Goal: Task Accomplishment & Management: Use online tool/utility

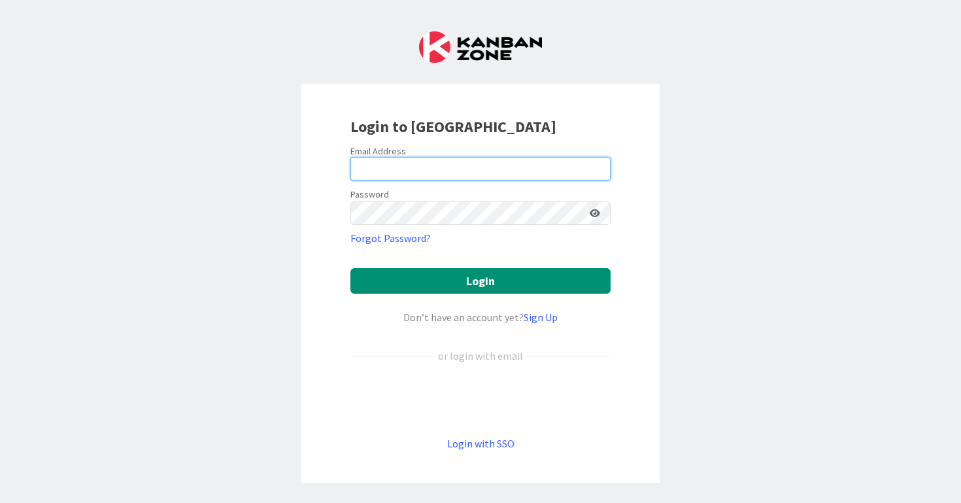
click at [518, 158] on input "email" at bounding box center [480, 169] width 260 height 24
type input "[PERSON_NAME][EMAIL_ADDRESS][PERSON_NAME][DOMAIN_NAME]"
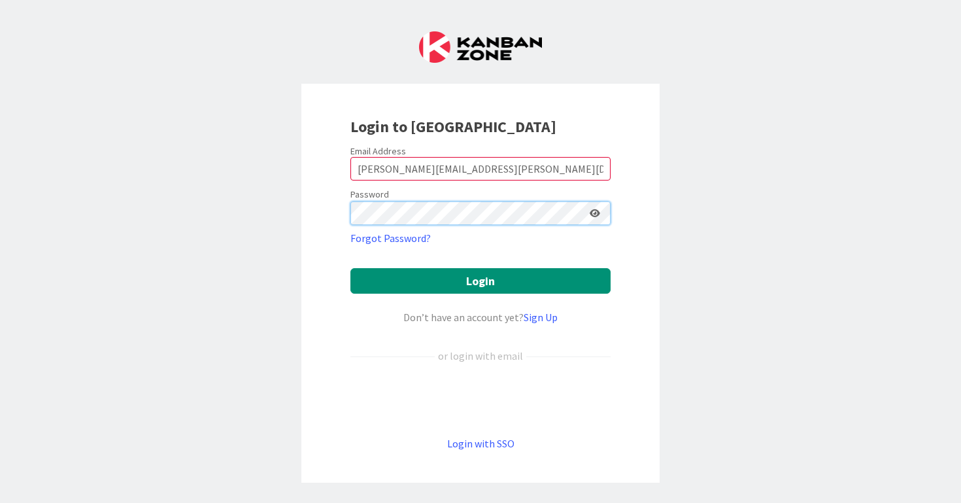
click at [350, 268] on button "Login" at bounding box center [480, 280] width 260 height 25
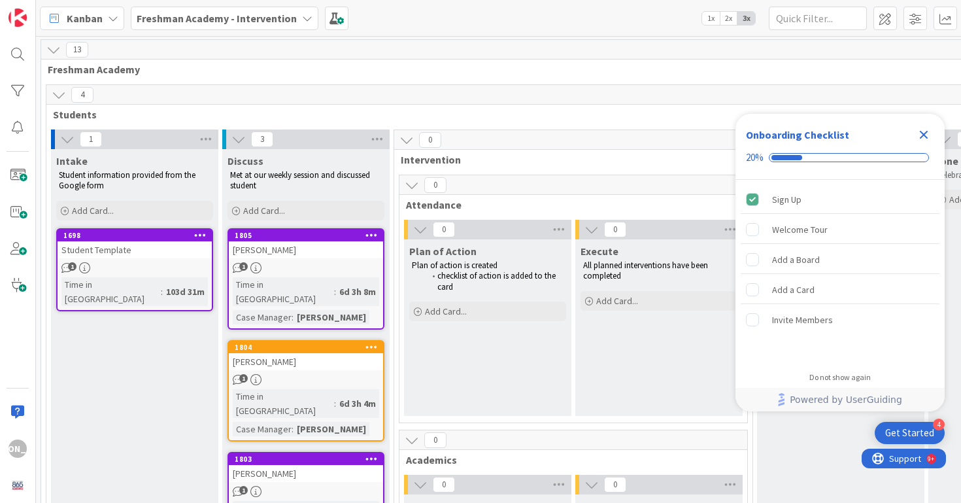
click at [148, 244] on div "Student Template" at bounding box center [135, 249] width 154 height 17
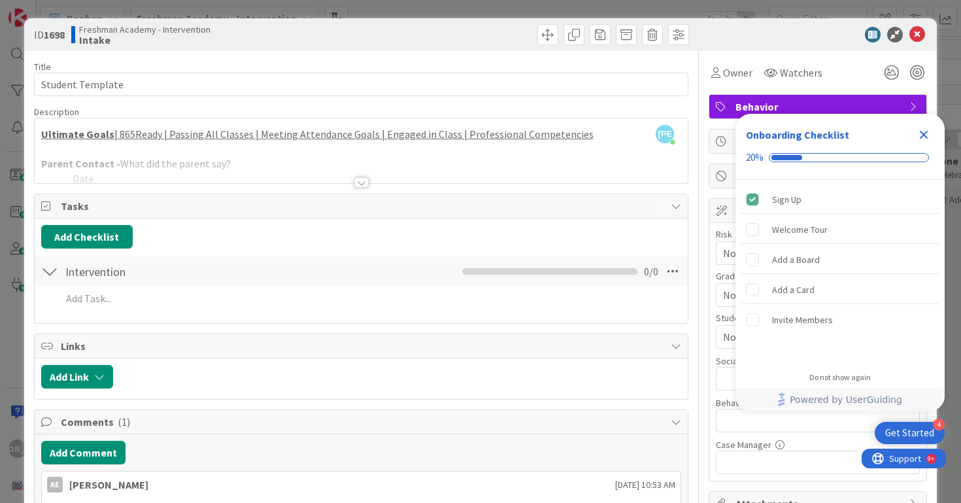
click at [920, 127] on icon "Close Checklist" at bounding box center [924, 135] width 16 height 16
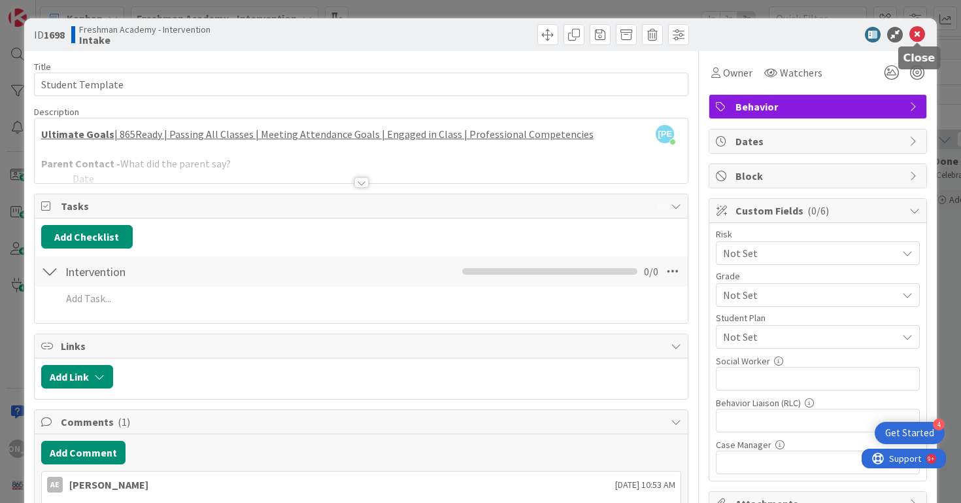
click at [916, 31] on icon at bounding box center [917, 35] width 16 height 16
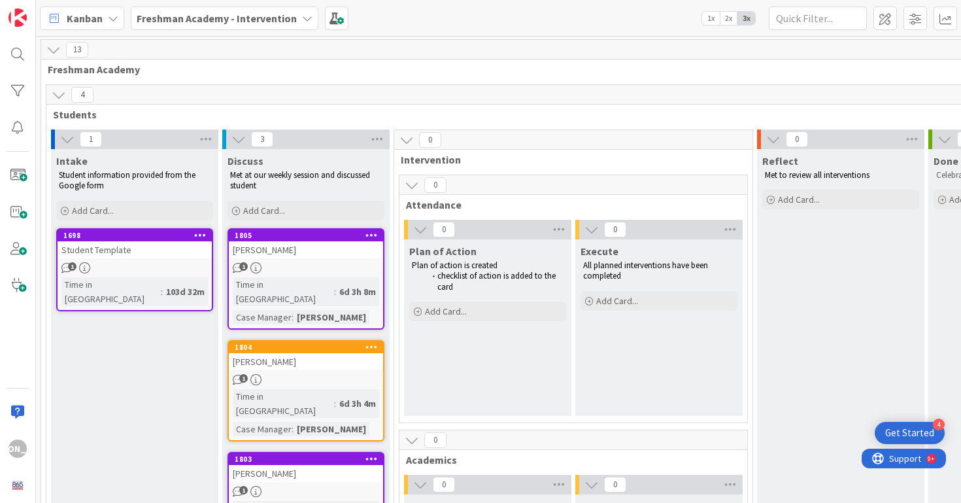
click at [199, 234] on icon at bounding box center [200, 234] width 12 height 9
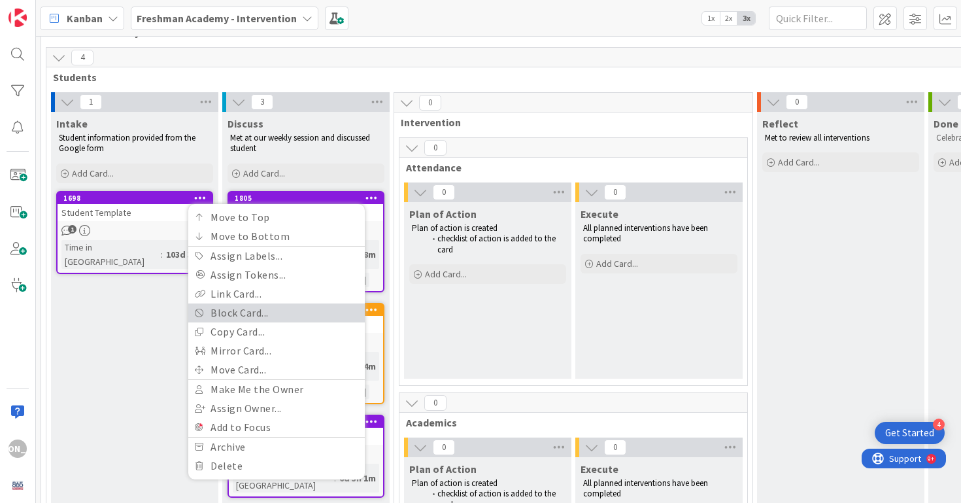
scroll to position [48, 0]
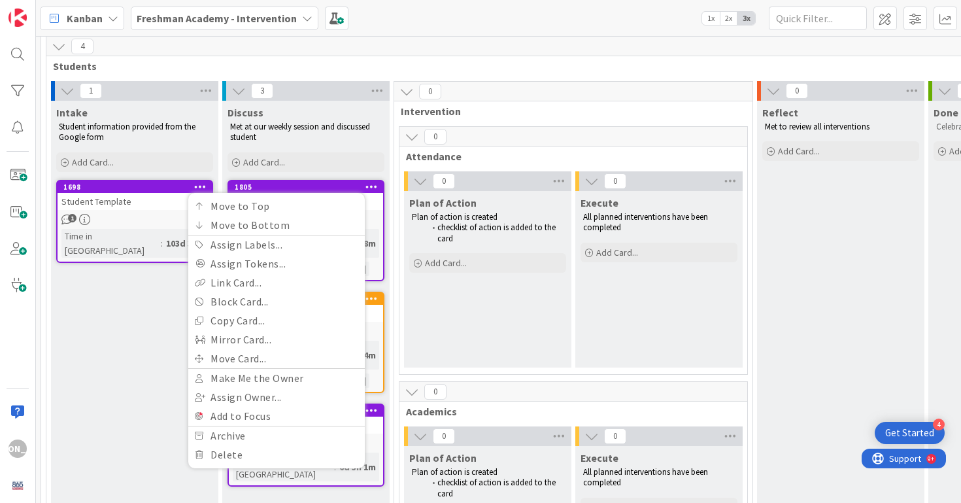
click at [133, 217] on div "1" at bounding box center [135, 219] width 154 height 11
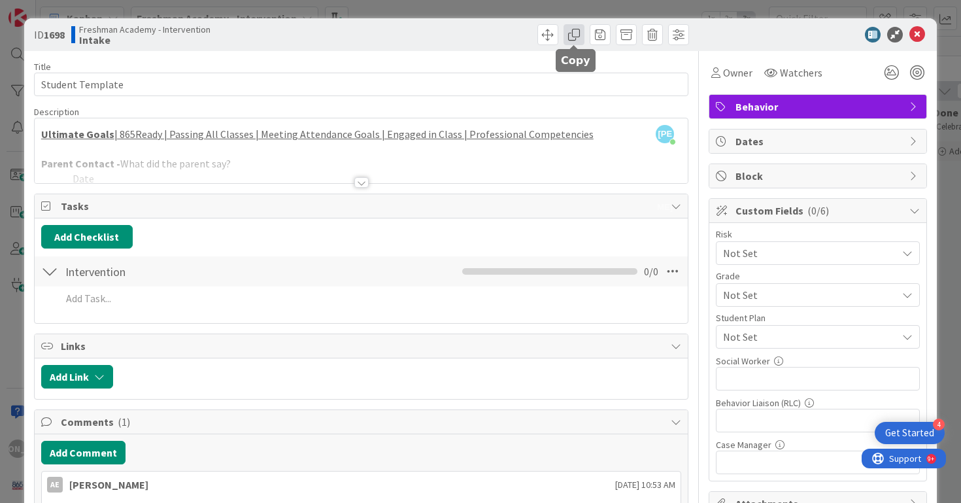
click at [580, 32] on span at bounding box center [573, 34] width 21 height 21
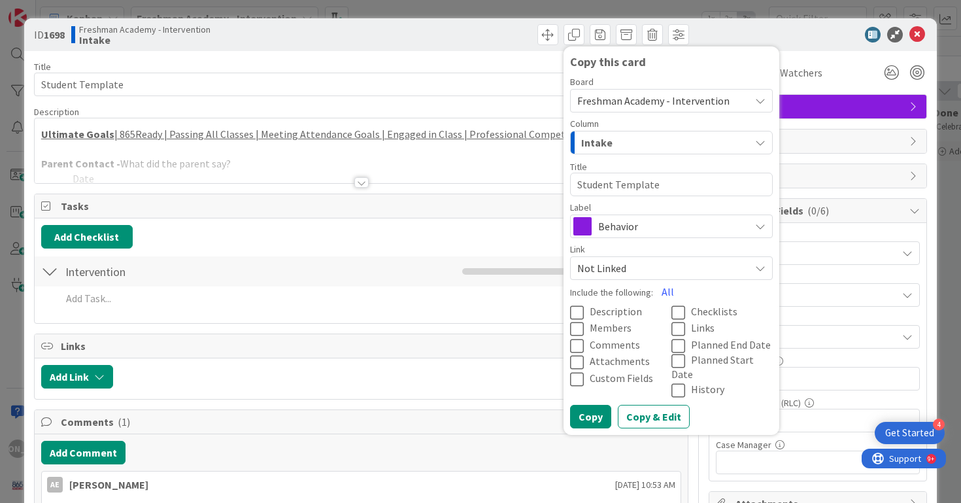
click at [659, 227] on span "Behavior" at bounding box center [670, 226] width 145 height 18
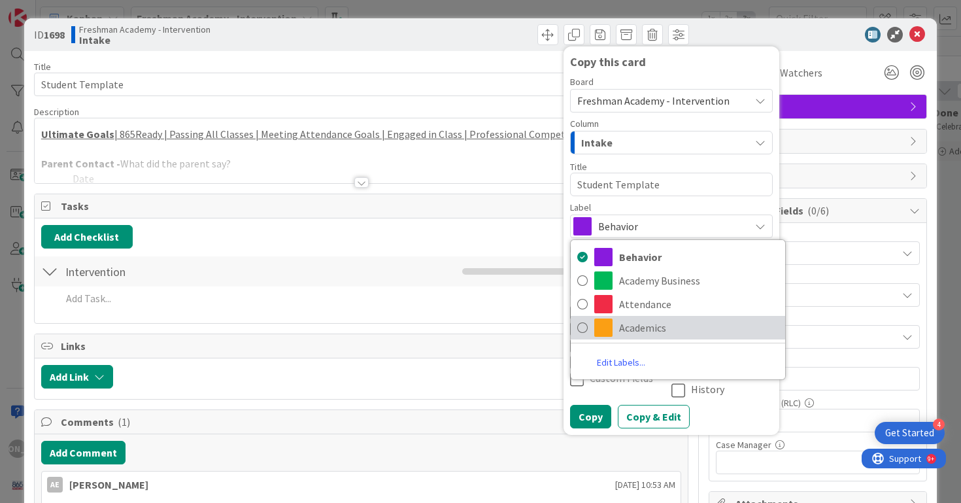
click at [643, 326] on span "Academics" at bounding box center [698, 328] width 159 height 20
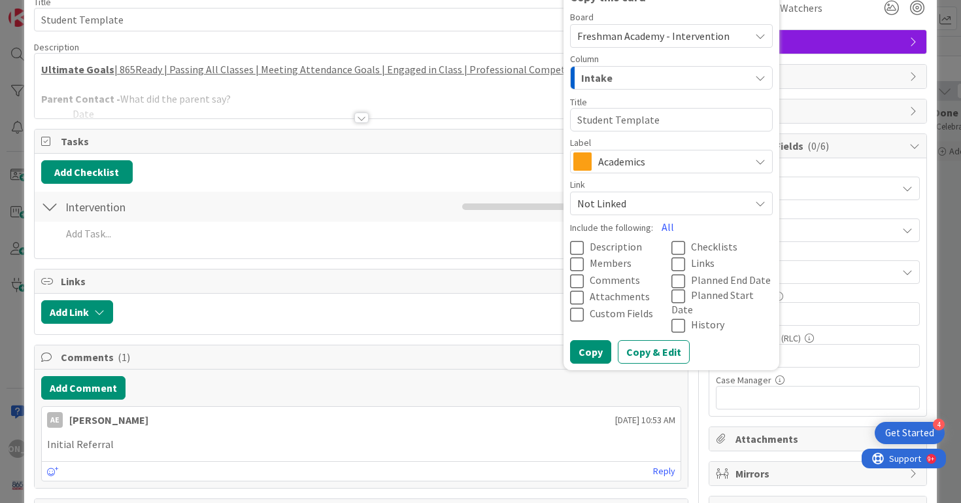
scroll to position [95, 0]
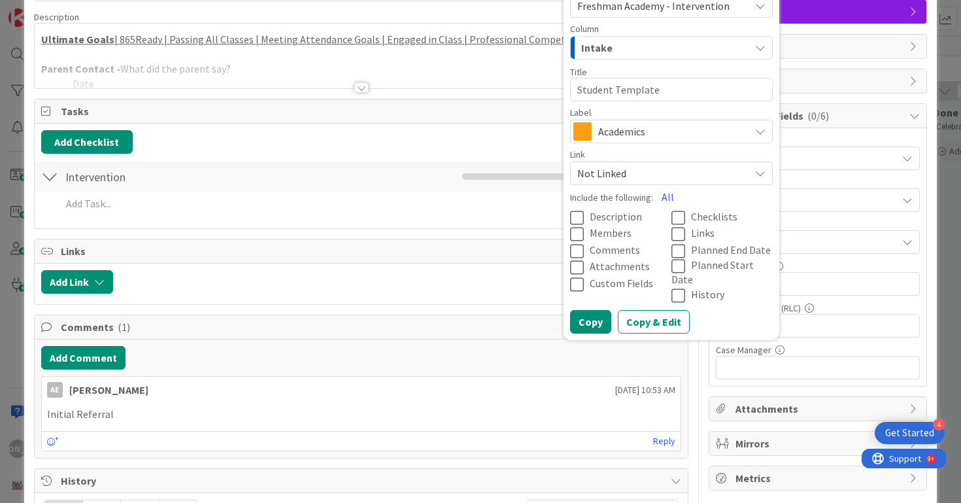
click at [578, 216] on icon at bounding box center [580, 218] width 20 height 16
click at [578, 251] on icon at bounding box center [580, 251] width 20 height 16
click at [591, 310] on button "Copy" at bounding box center [590, 322] width 41 height 24
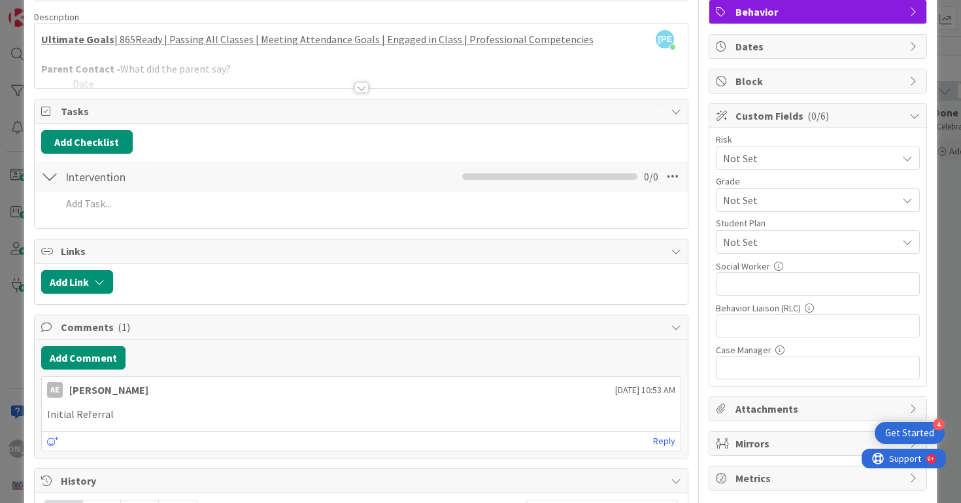
type textarea "x"
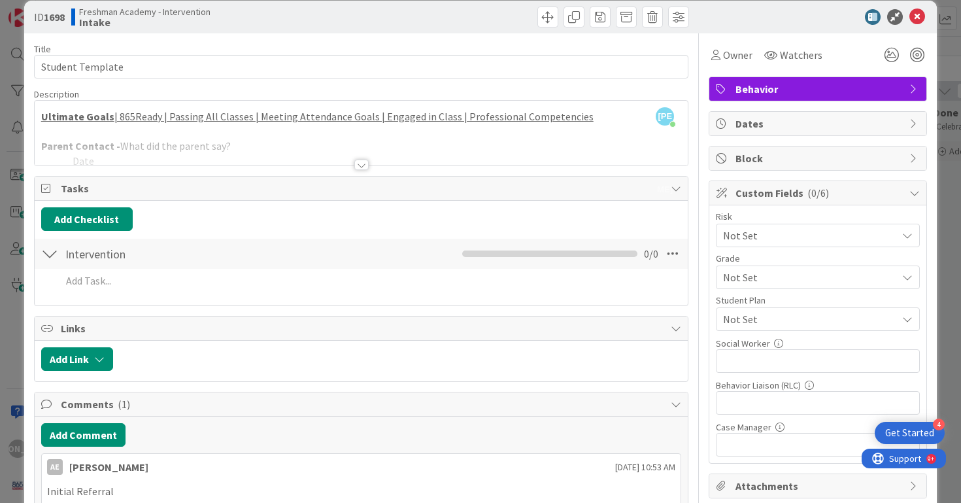
scroll to position [0, 0]
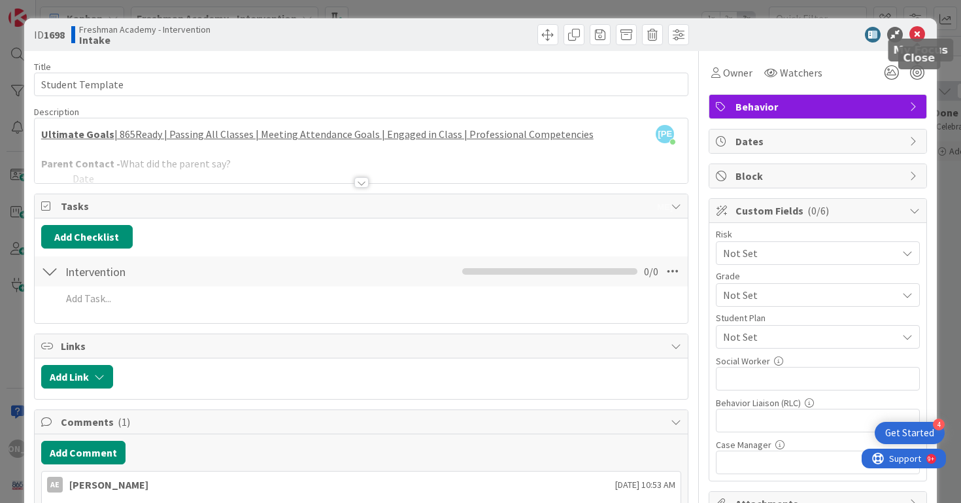
click at [924, 24] on div "ID 1698 Freshman Academy - Intervention Intake Copy this card Board Freshman Ac…" at bounding box center [480, 34] width 913 height 33
click at [918, 29] on icon at bounding box center [917, 35] width 16 height 16
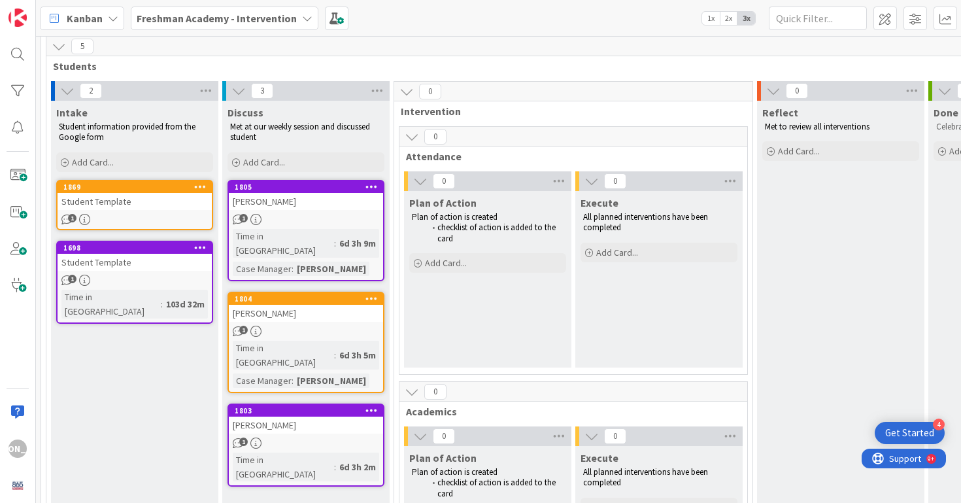
click at [107, 202] on div "Student Template" at bounding box center [135, 201] width 154 height 17
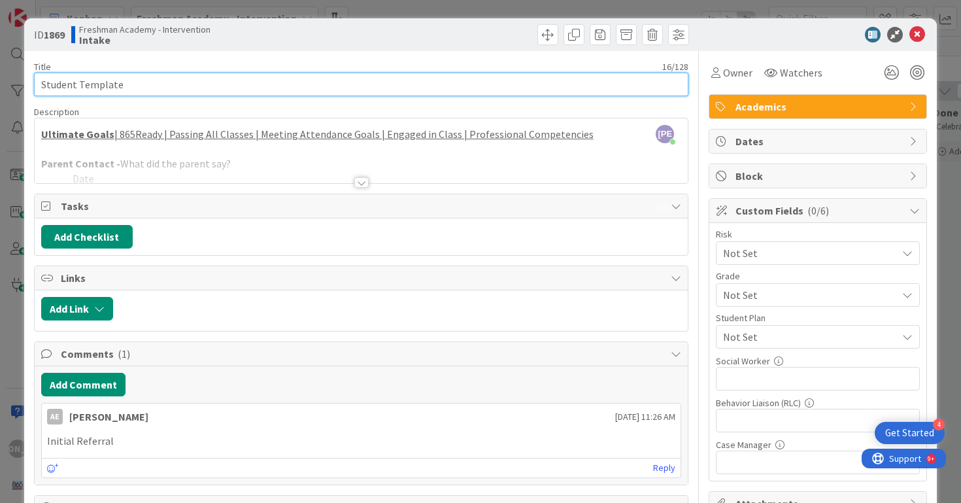
click at [493, 89] on input "Student Template" at bounding box center [361, 85] width 655 height 24
type input "[PERSON_NAME]"
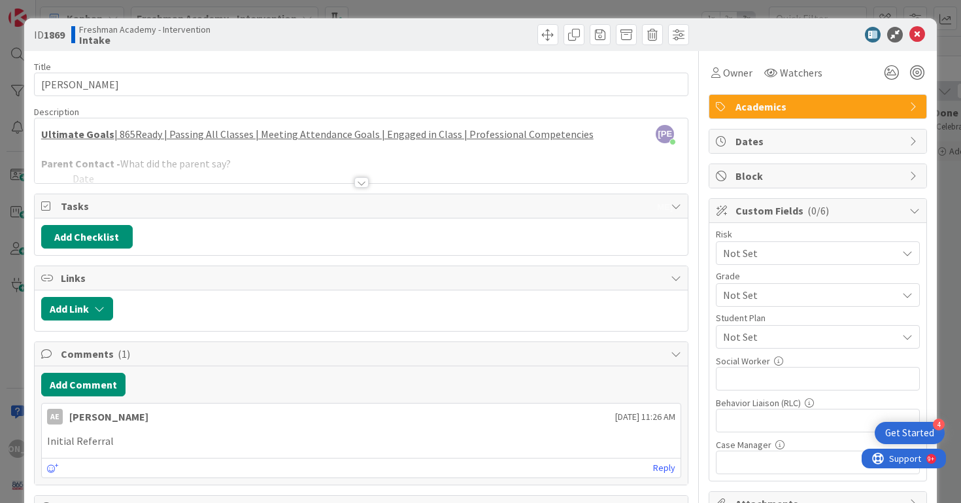
click at [439, 177] on div at bounding box center [362, 166] width 654 height 33
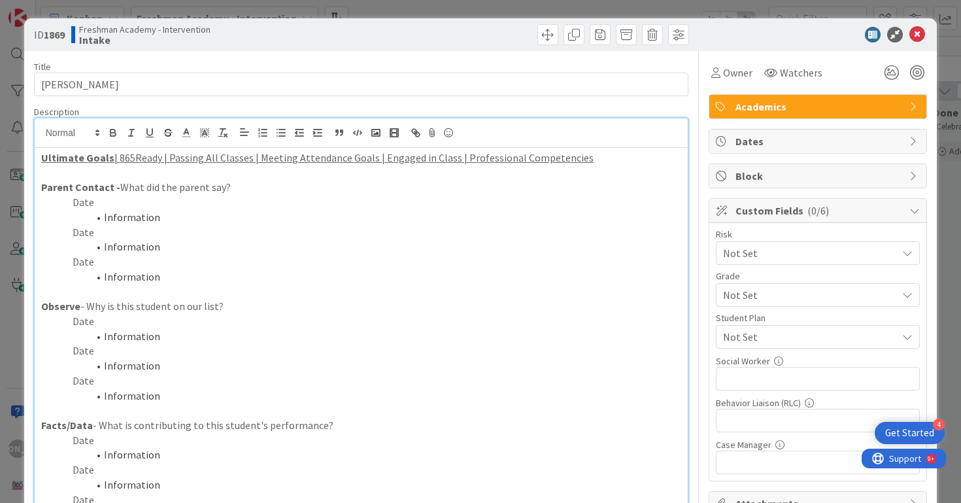
click at [417, 208] on p "Date" at bounding box center [361, 202] width 641 height 15
click at [921, 36] on icon at bounding box center [917, 35] width 16 height 16
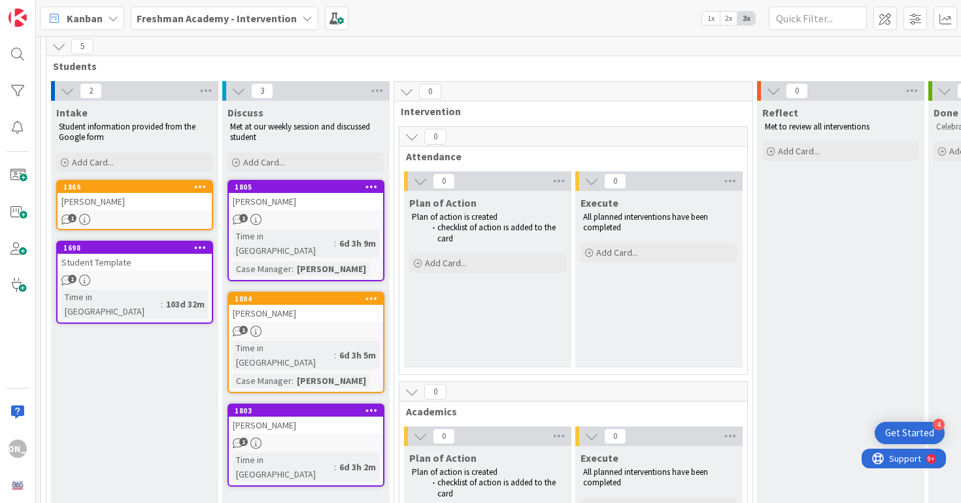
click at [205, 183] on icon at bounding box center [200, 186] width 12 height 9
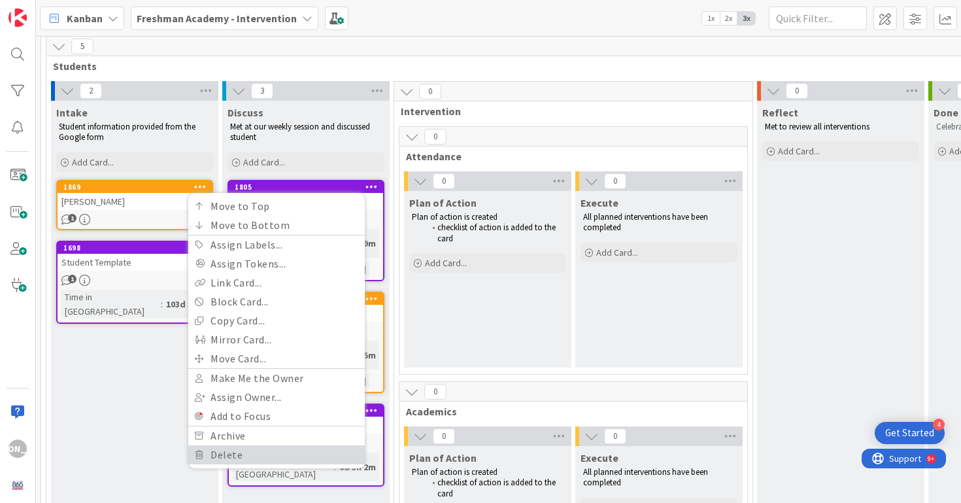
click at [266, 457] on link "Delete" at bounding box center [276, 454] width 176 height 19
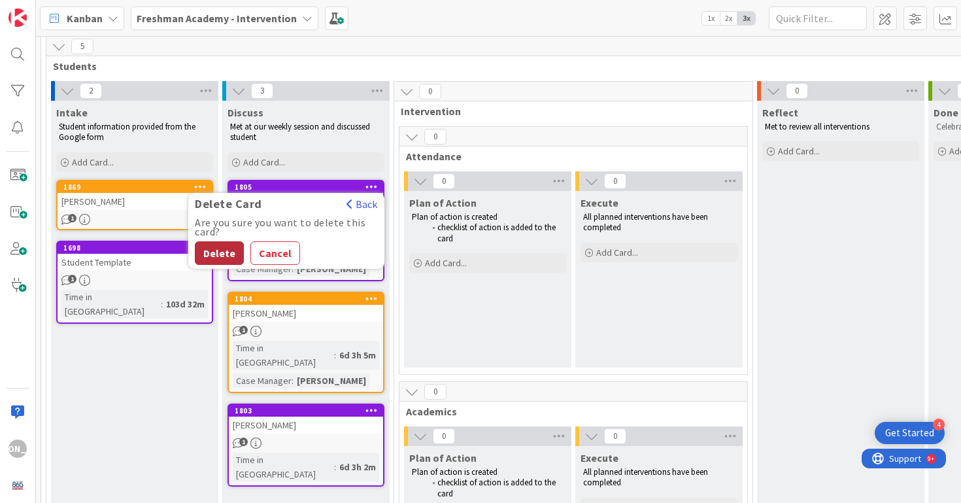
click at [213, 250] on button "Delete" at bounding box center [219, 253] width 49 height 24
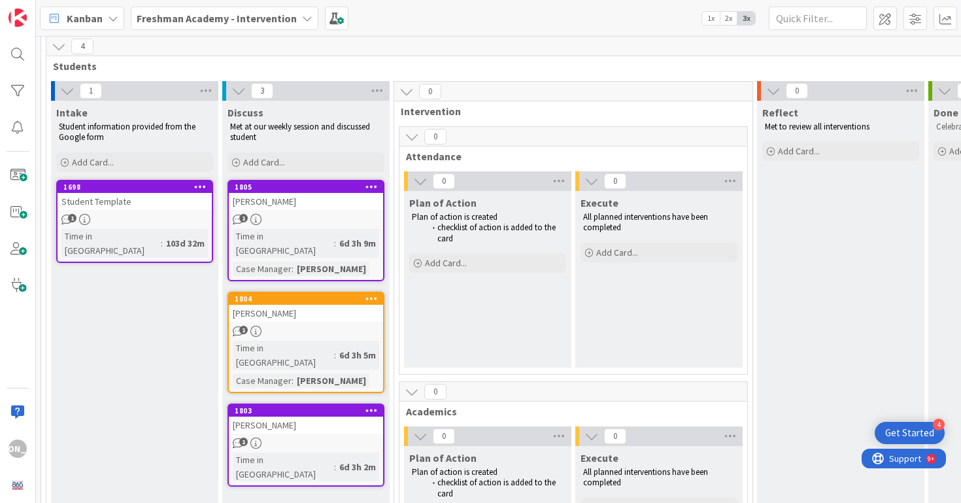
click at [165, 210] on link "1698 Move to Top Move to Bottom Assign Labels... Assign Tokens... Link Card... …" at bounding box center [134, 221] width 157 height 83
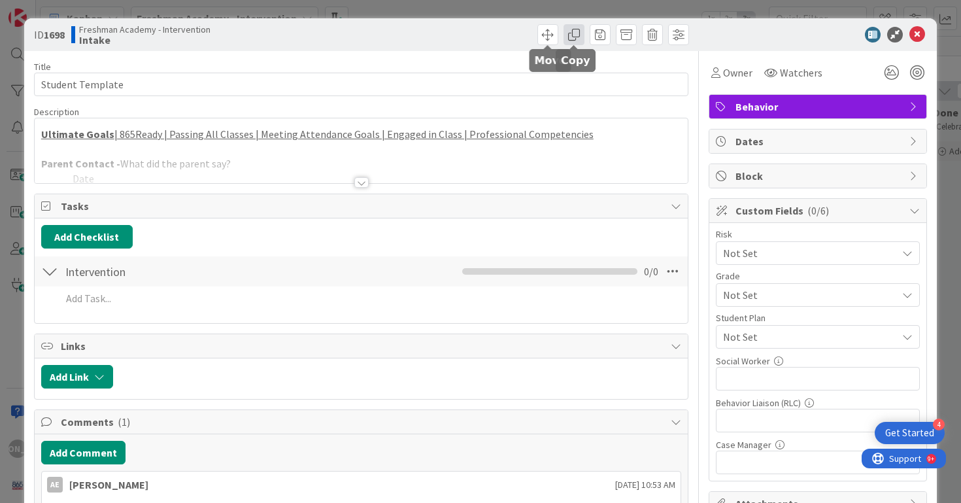
click at [573, 36] on span at bounding box center [573, 34] width 21 height 21
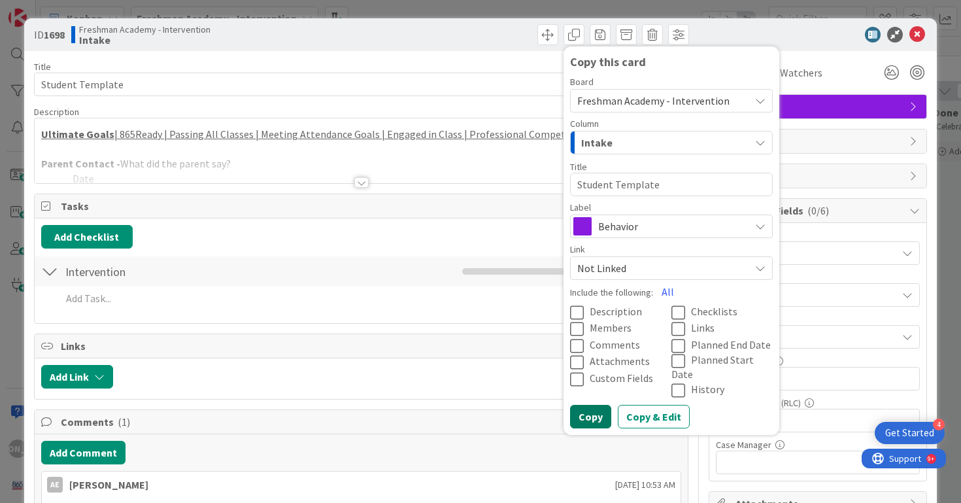
click at [599, 405] on button "Copy" at bounding box center [590, 417] width 41 height 24
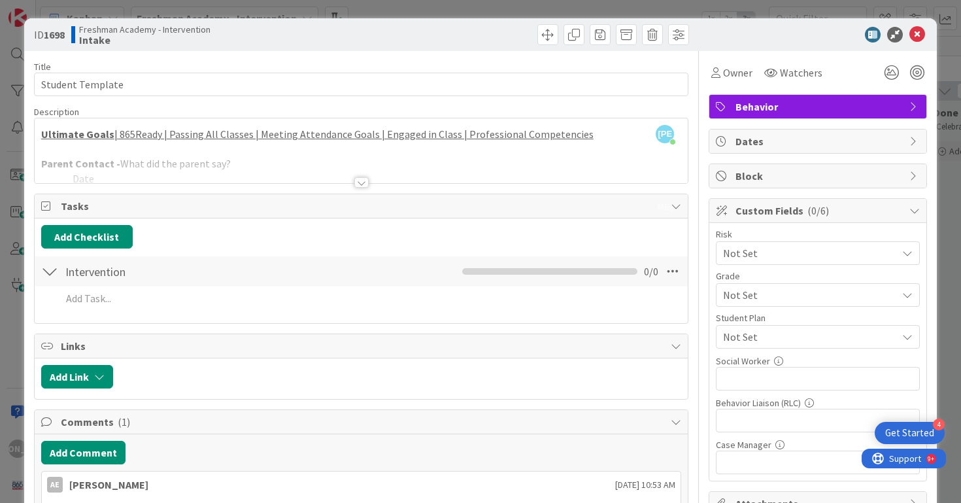
click at [818, 94] on div "Behavior" at bounding box center [817, 106] width 218 height 25
click at [818, 101] on span "Behavior" at bounding box center [818, 107] width 167 height 16
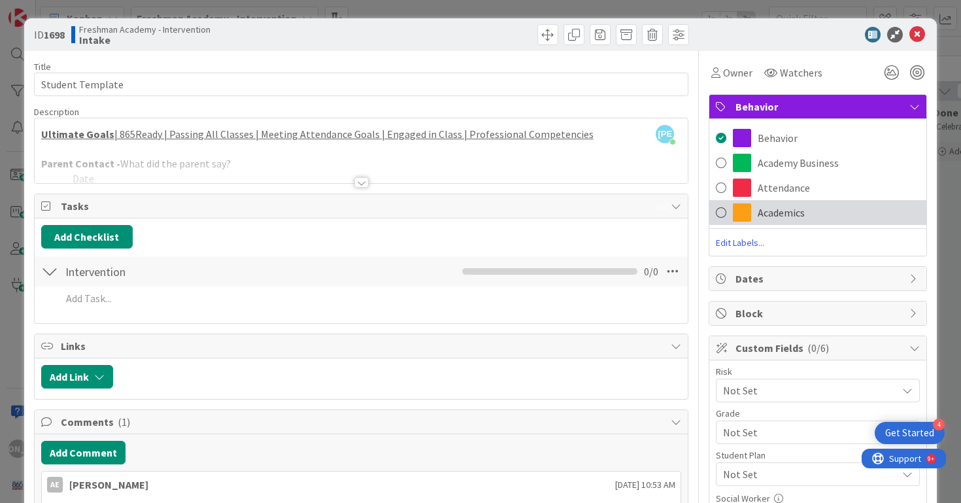
click at [786, 212] on span "Academics" at bounding box center [781, 213] width 47 height 16
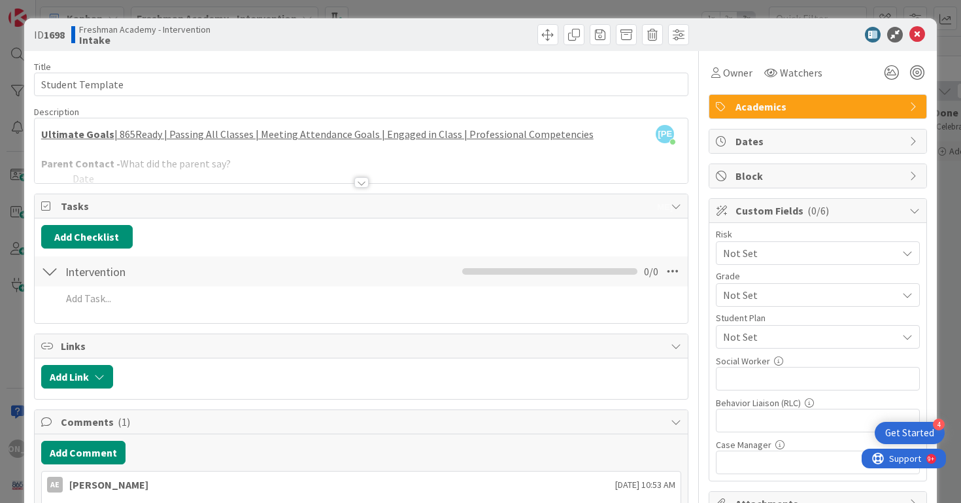
type textarea "x"
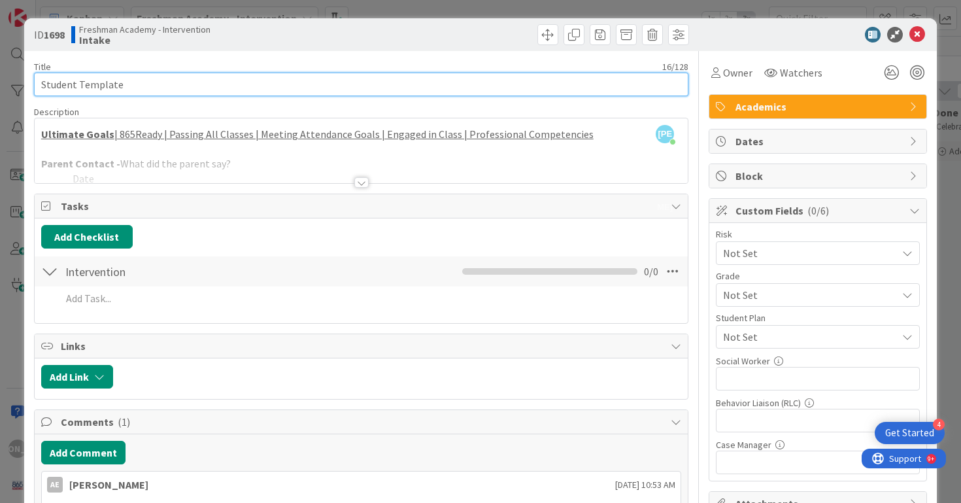
click at [427, 86] on input "Student Template" at bounding box center [361, 85] width 655 height 24
type input "[PERSON_NAME]"
type textarea "x"
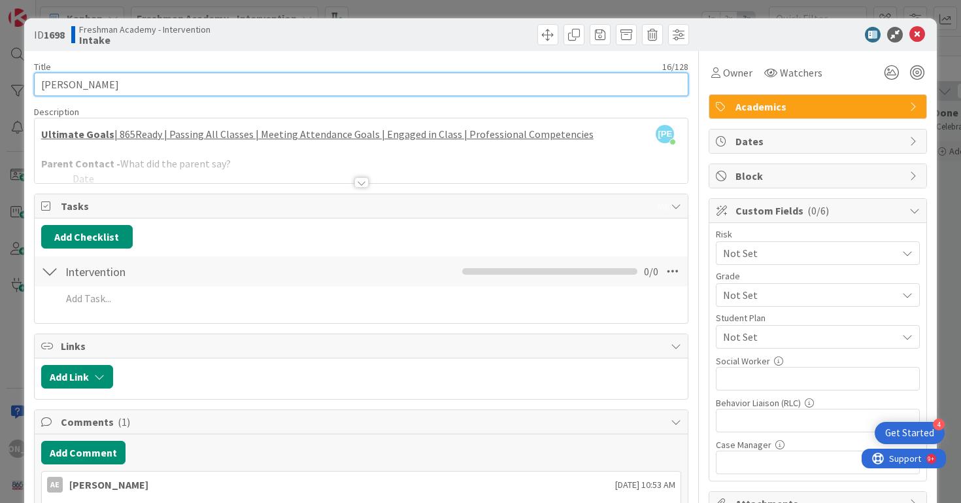
type input "[PERSON_NAME]"
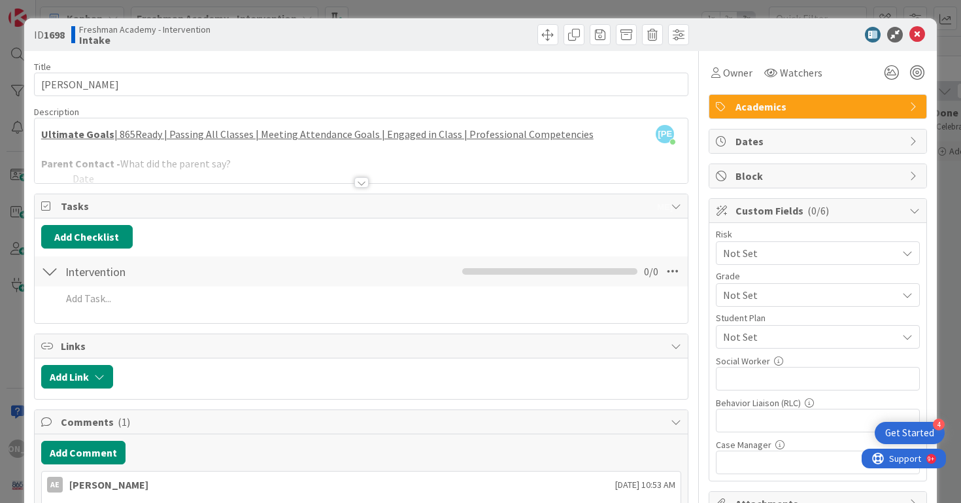
click at [393, 163] on div at bounding box center [362, 166] width 654 height 33
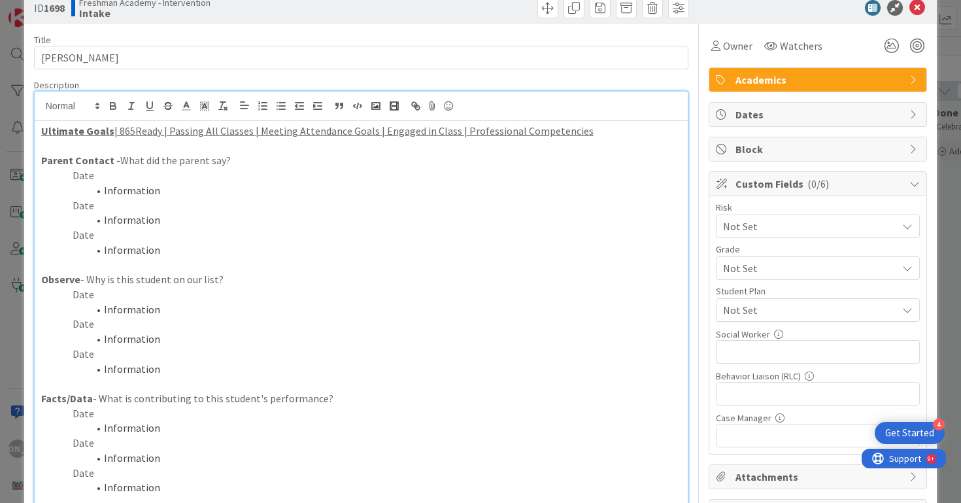
scroll to position [27, 0]
click at [217, 135] on u "| 865Ready | Passing All Classes | Meeting Attendance Goals | Engaged in Class …" at bounding box center [353, 130] width 479 height 13
click at [233, 165] on p "Parent Contact - What did the parent say?" at bounding box center [361, 159] width 641 height 15
click at [220, 202] on p "Date" at bounding box center [361, 204] width 641 height 15
click at [228, 159] on p "Parent Contact - What did the parent say?" at bounding box center [361, 159] width 641 height 15
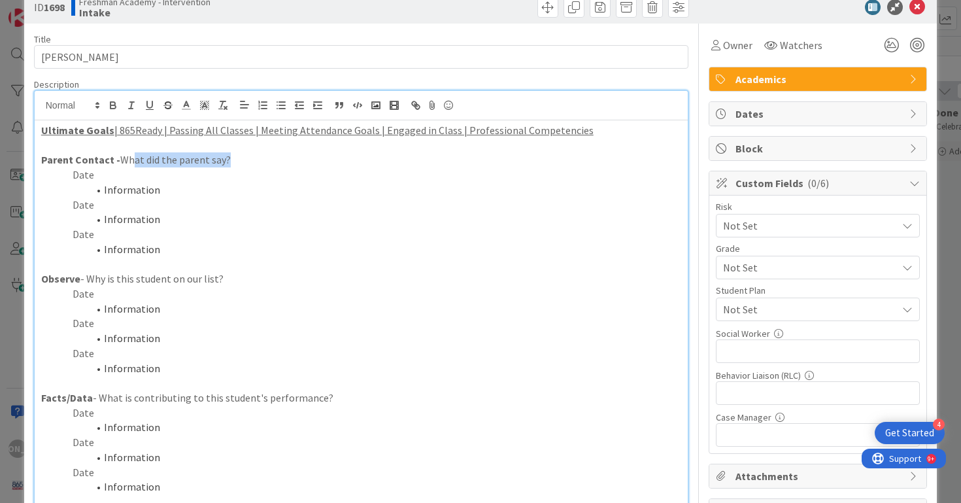
drag, startPoint x: 228, startPoint y: 159, endPoint x: 129, endPoint y: 159, distance: 99.3
click at [129, 159] on p "Parent Contact - What did the parent say?" at bounding box center [361, 159] width 641 height 15
click at [128, 169] on p "Date" at bounding box center [361, 174] width 641 height 15
click at [120, 189] on li "Information" at bounding box center [369, 189] width 625 height 15
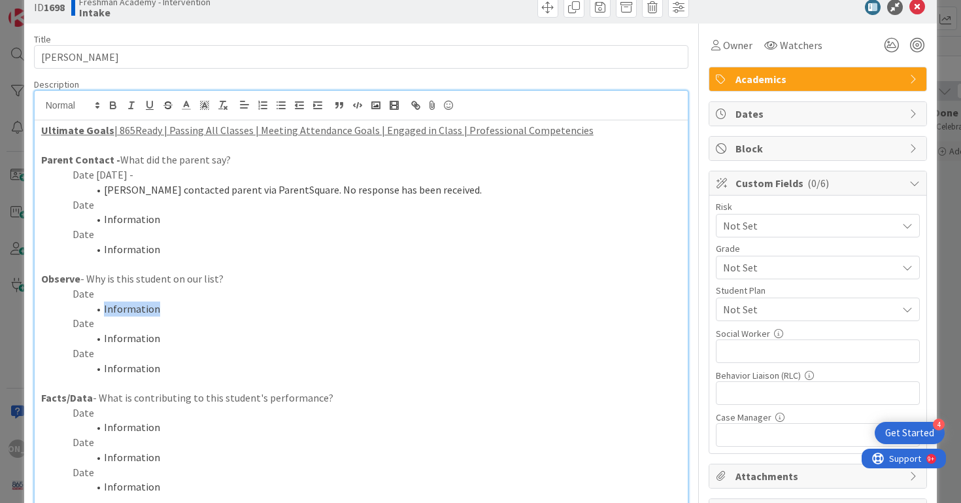
drag, startPoint x: 169, startPoint y: 310, endPoint x: 97, endPoint y: 307, distance: 72.0
click at [97, 307] on li "Information" at bounding box center [369, 308] width 625 height 15
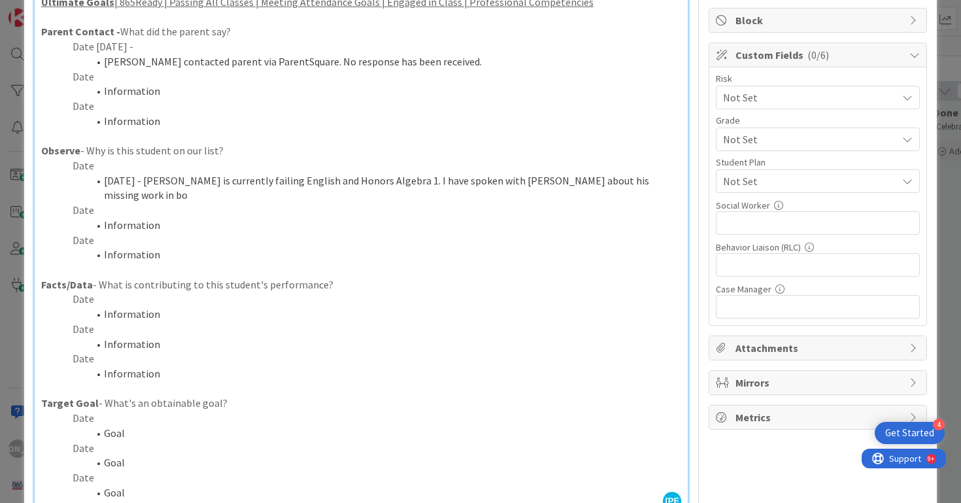
scroll to position [159, 0]
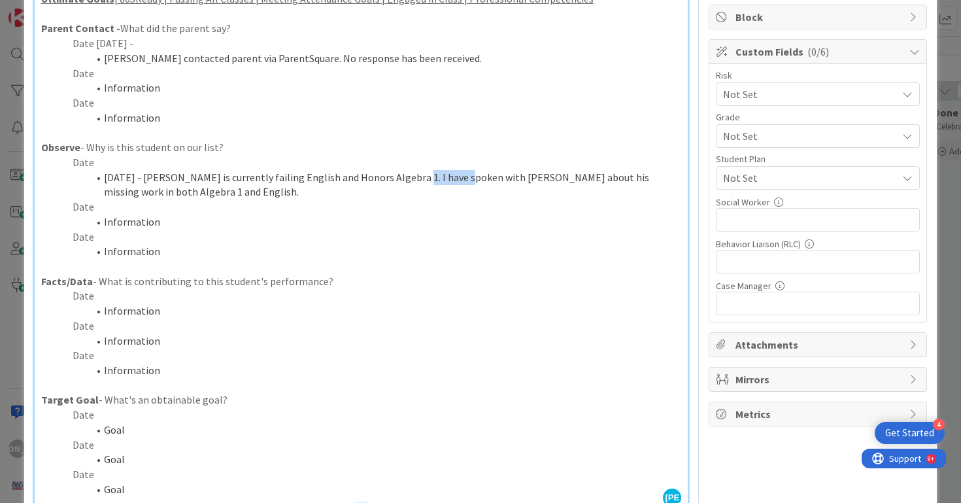
drag, startPoint x: 396, startPoint y: 176, endPoint x: 447, endPoint y: 181, distance: 51.2
click at [447, 181] on li "[DATE] - [PERSON_NAME] is currently failing English and Honors Algebra 1. I hav…" at bounding box center [369, 184] width 625 height 29
click at [480, 178] on li "[DATE] - [PERSON_NAME] is currently failing English and Honors Algebra 1. I spo…" at bounding box center [369, 184] width 625 height 29
click at [481, 192] on li "[DATE] - [PERSON_NAME] is currently failing English and Honors Algebra 1. I spo…" at bounding box center [369, 184] width 625 height 29
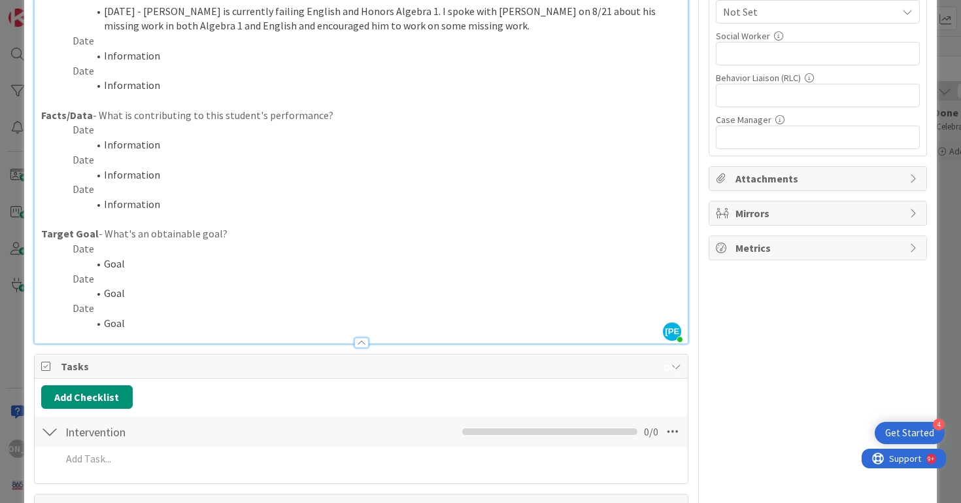
scroll to position [386, 0]
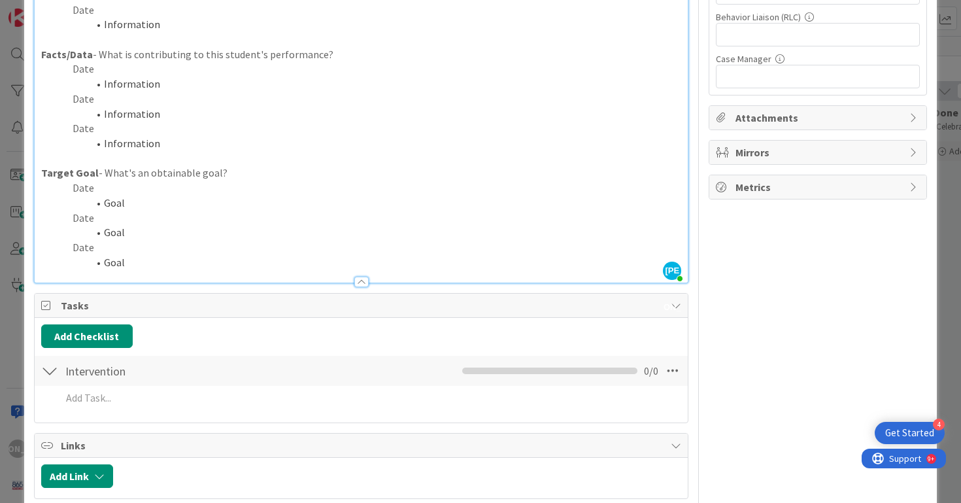
click at [480, 212] on p "Date" at bounding box center [361, 217] width 641 height 15
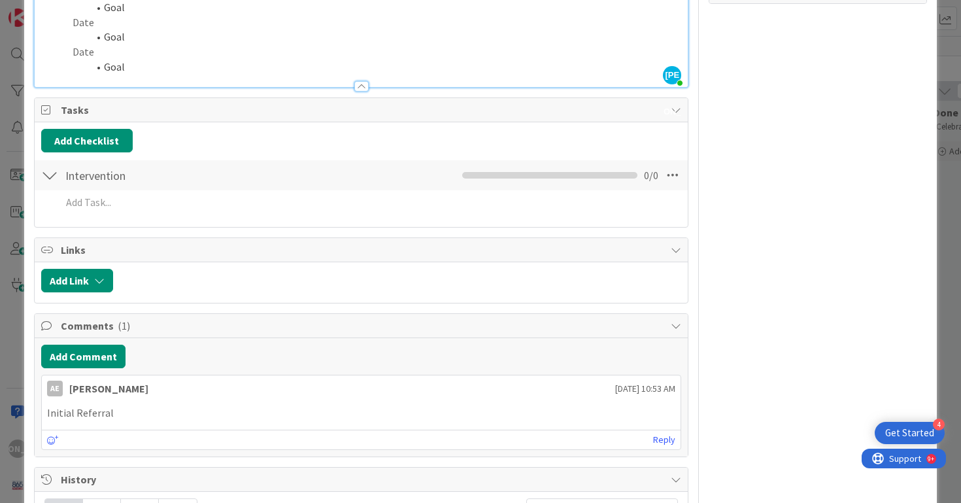
scroll to position [573, 0]
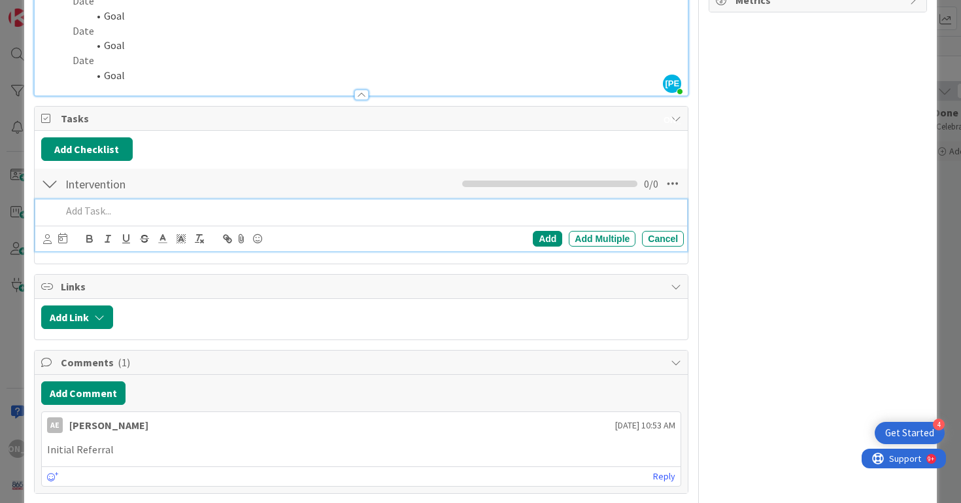
type textarea "x"
click at [288, 218] on div at bounding box center [370, 210] width 628 height 23
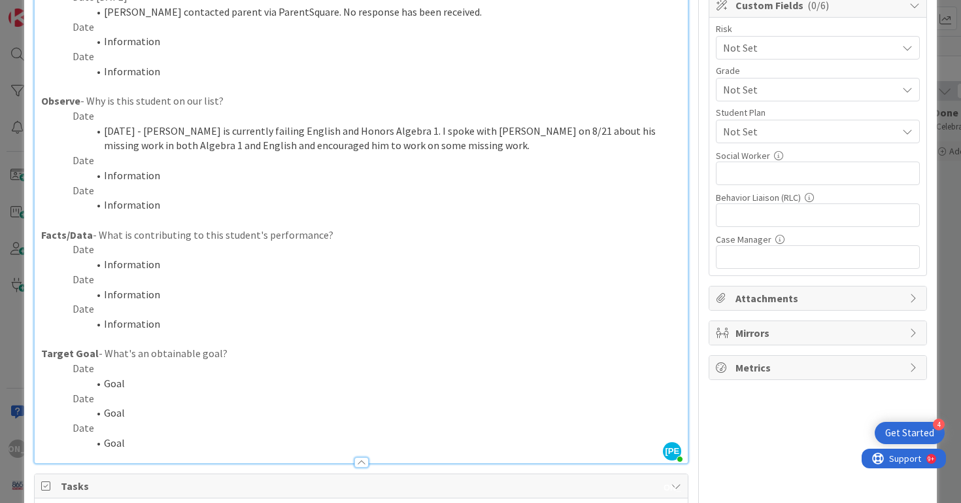
scroll to position [197, 0]
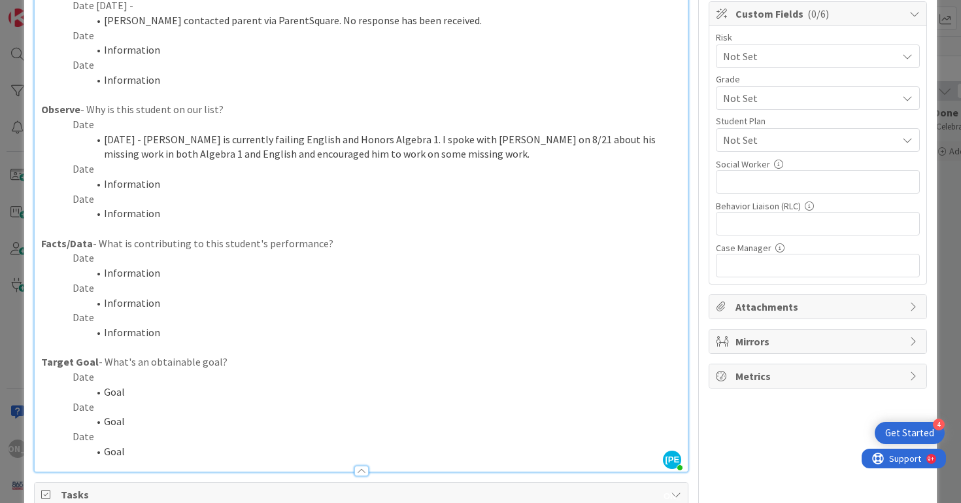
click at [418, 150] on li "[DATE] - [PERSON_NAME] is currently failing English and Honors Algebra 1. I spo…" at bounding box center [369, 146] width 625 height 29
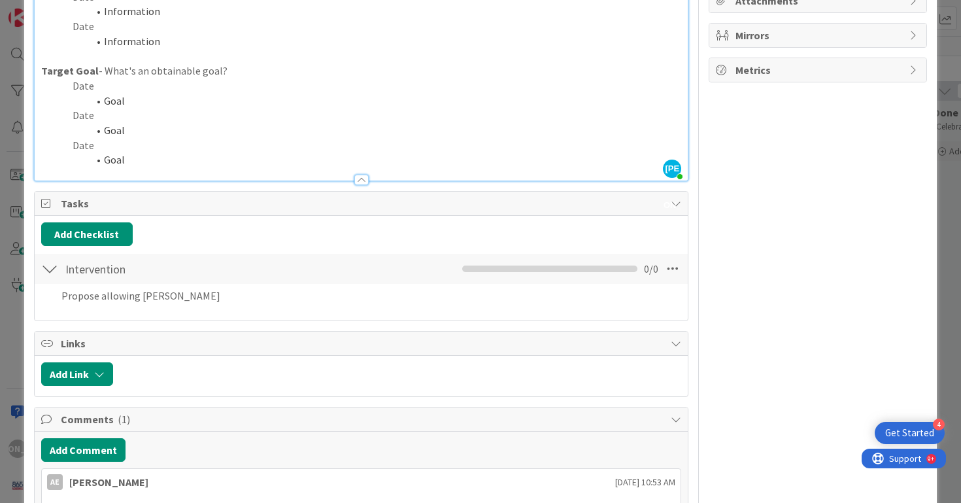
scroll to position [512, 0]
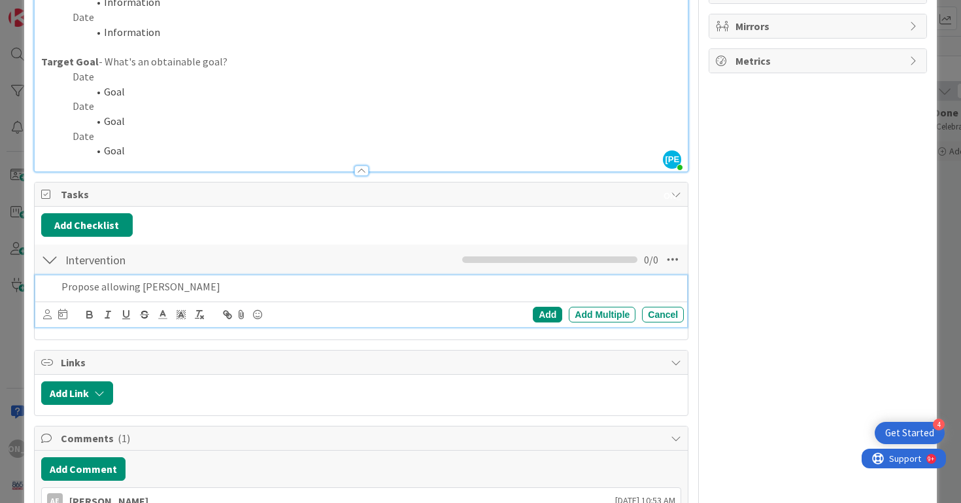
click at [387, 279] on p "Propose allowing [PERSON_NAME]" at bounding box center [370, 286] width 618 height 15
drag, startPoint x: 218, startPoint y: 275, endPoint x: 63, endPoint y: 275, distance: 154.9
click at [63, 279] on p "Propose allowing [PERSON_NAME] to work" at bounding box center [370, 286] width 618 height 15
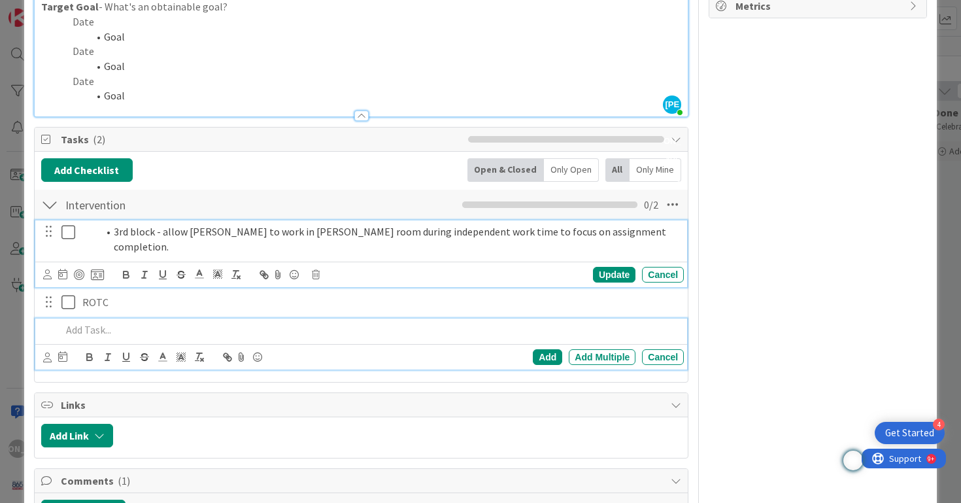
scroll to position [594, 0]
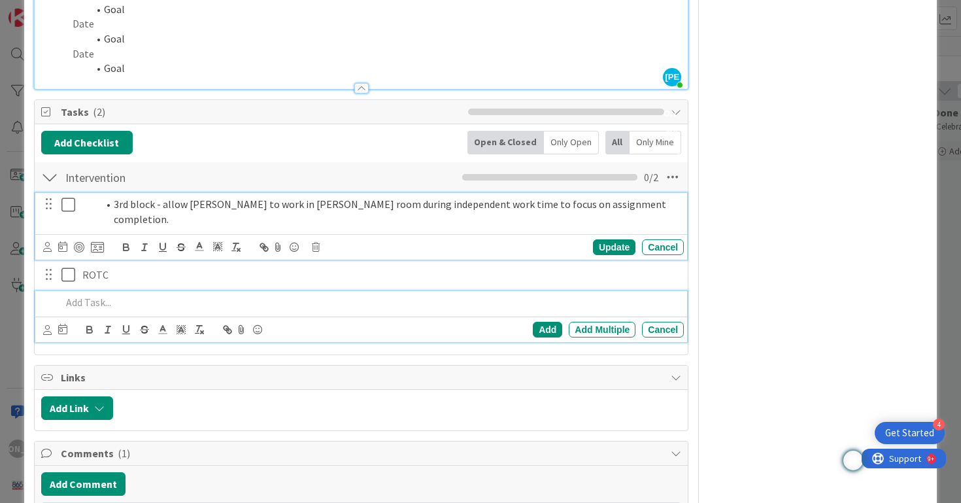
click at [115, 212] on div "3rd block - allow [PERSON_NAME] to work in [PERSON_NAME] room during independen…" at bounding box center [361, 226] width 652 height 66
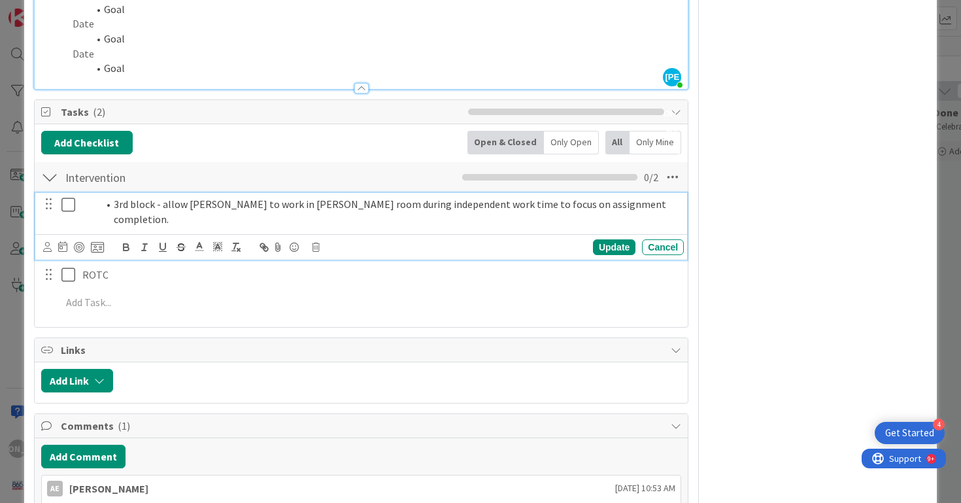
click at [113, 197] on li "3rd block - allow [PERSON_NAME] to work in [PERSON_NAME] room during independen…" at bounding box center [388, 211] width 580 height 29
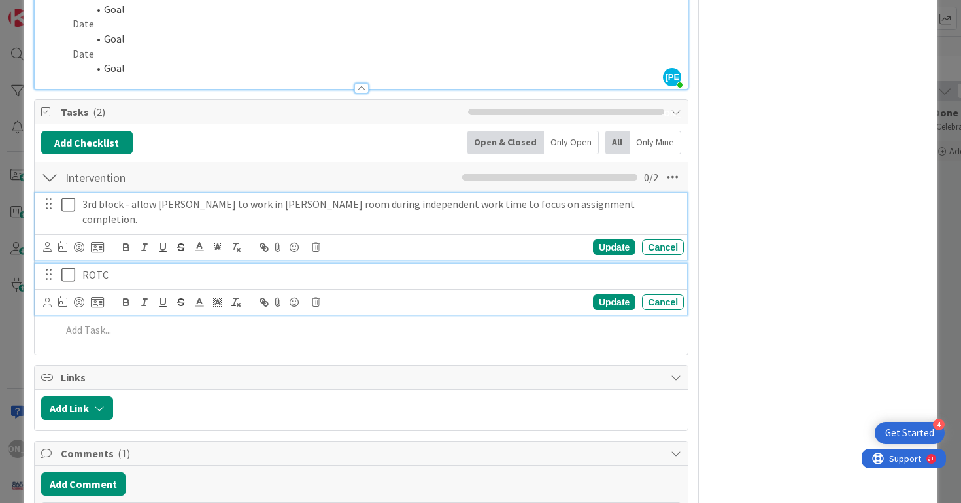
click at [137, 267] on p "ROTC" at bounding box center [380, 274] width 596 height 15
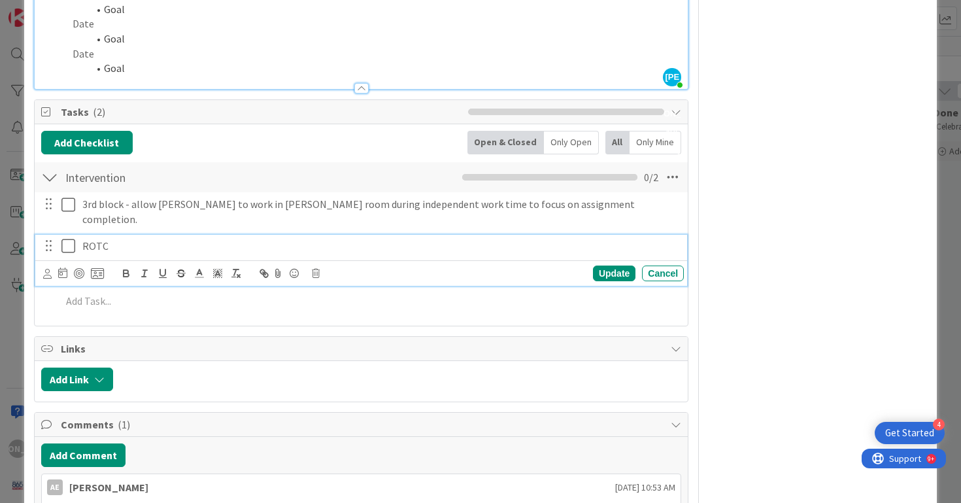
scroll to position [567, 0]
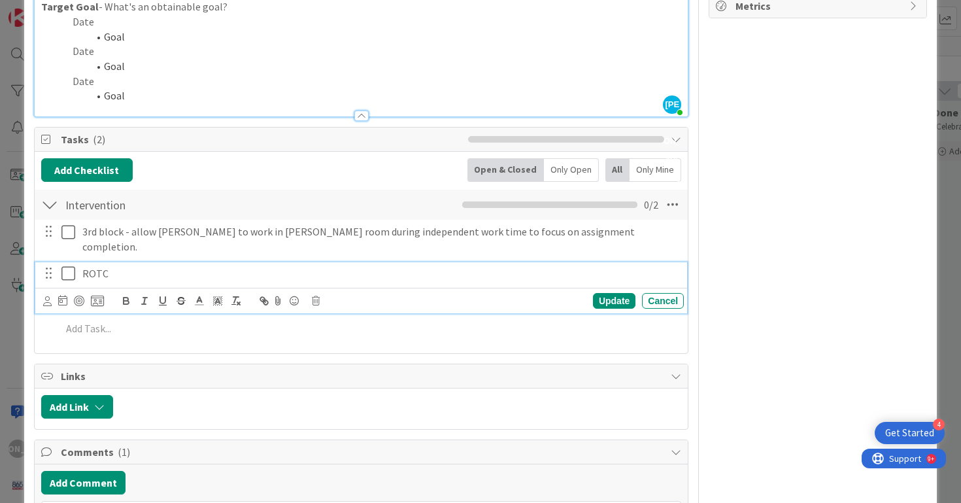
type textarea "x"
click at [133, 266] on p "ROTC -" at bounding box center [380, 273] width 596 height 15
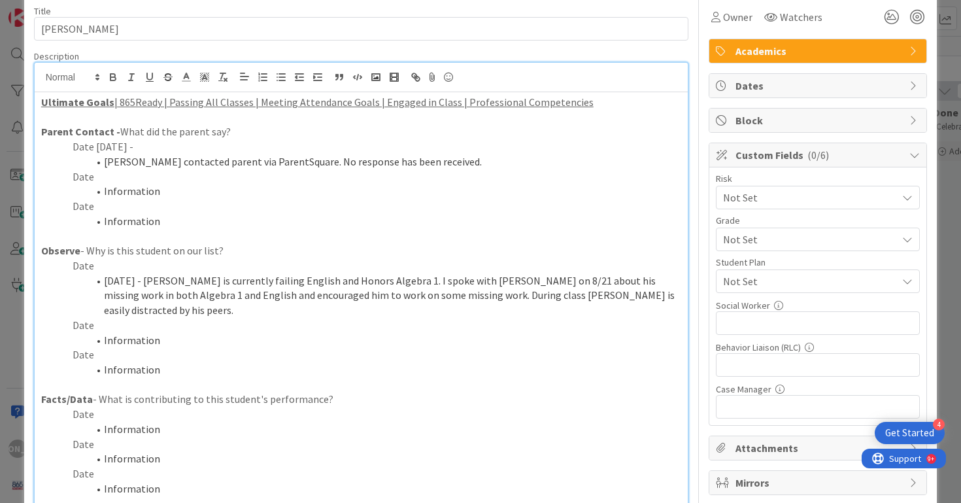
scroll to position [0, 0]
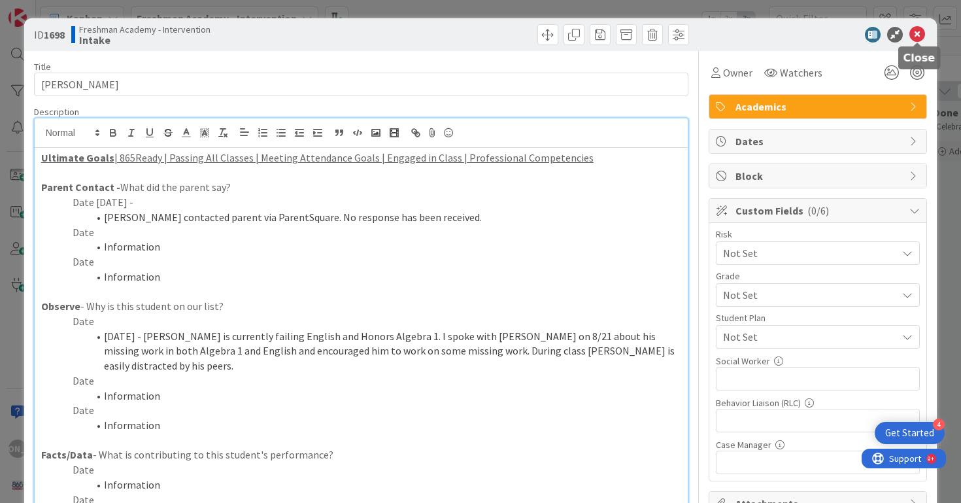
click at [918, 33] on icon at bounding box center [917, 35] width 16 height 16
type textarea "x"
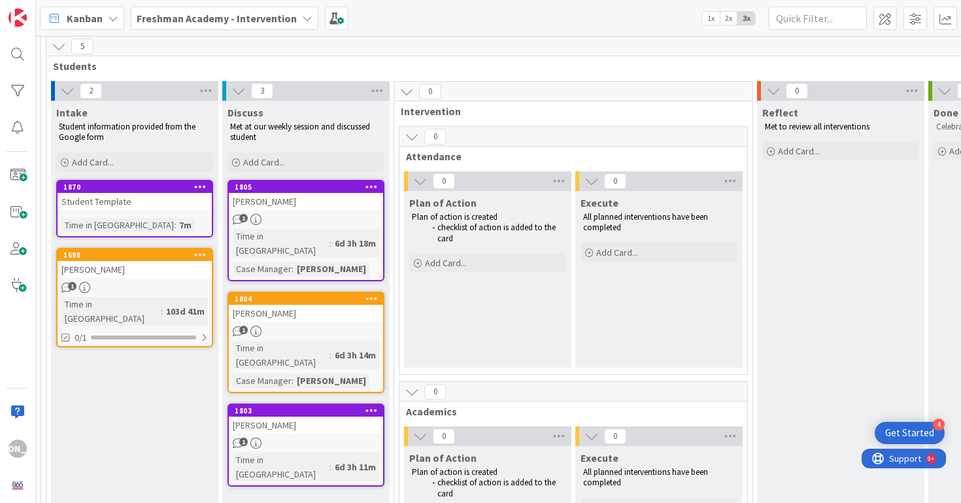
click at [180, 199] on div "Student Template" at bounding box center [135, 201] width 154 height 17
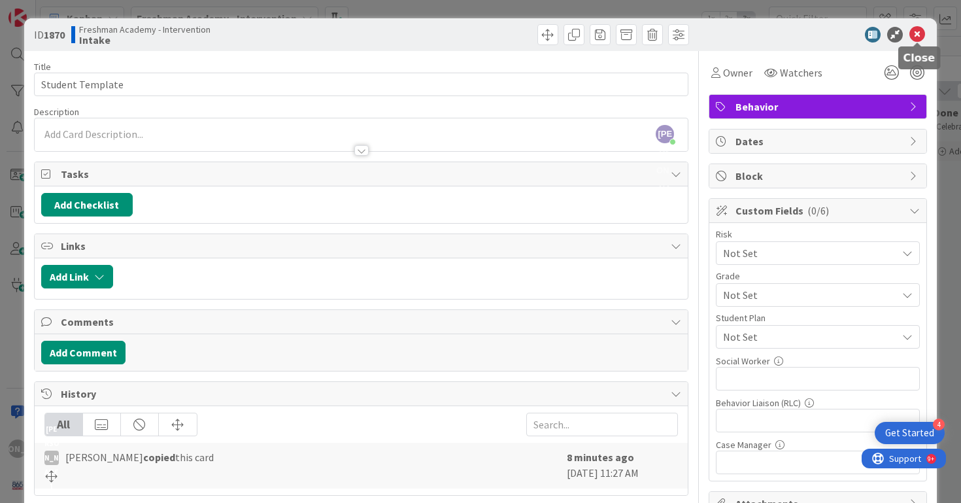
click at [921, 39] on icon at bounding box center [917, 35] width 16 height 16
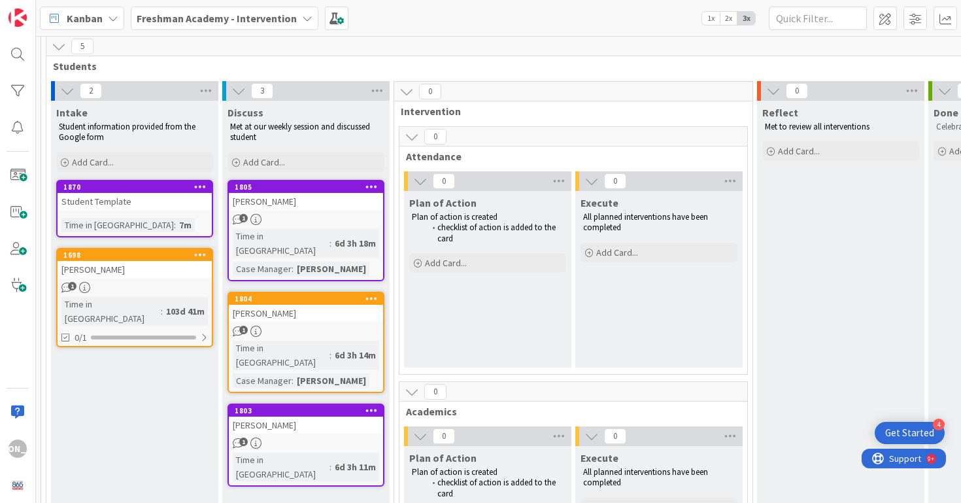
click at [180, 272] on div "[PERSON_NAME]" at bounding box center [135, 269] width 154 height 17
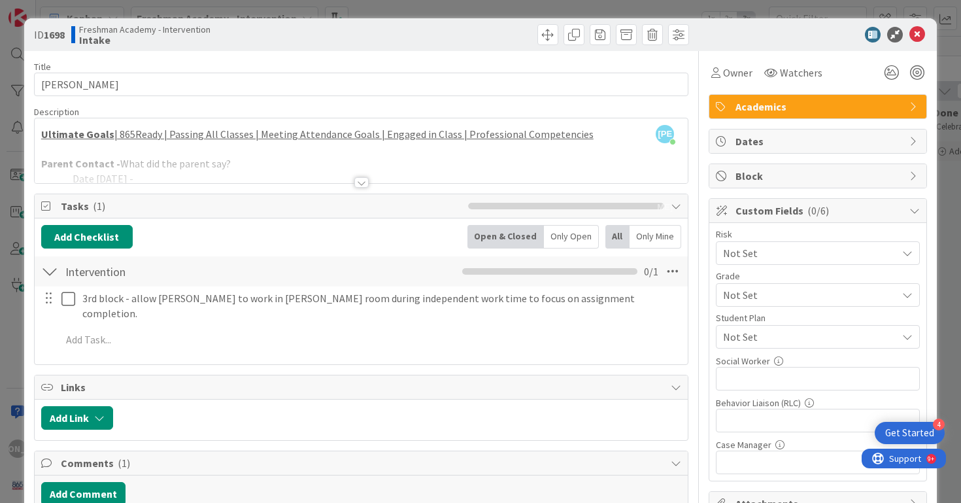
click at [249, 158] on div at bounding box center [362, 166] width 654 height 33
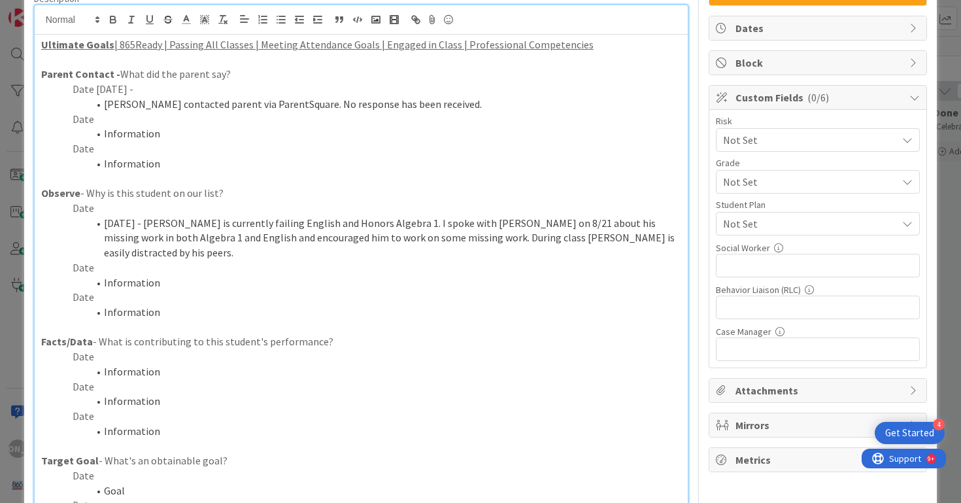
scroll to position [118, 0]
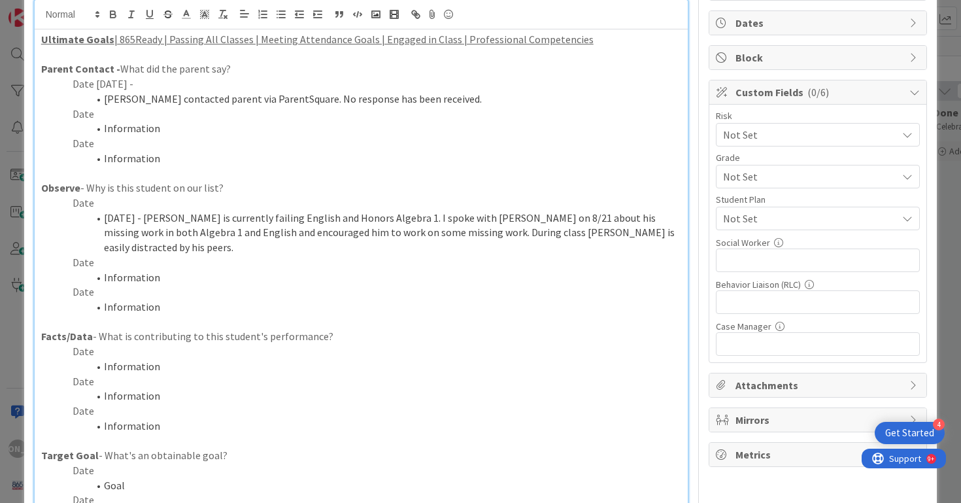
click at [127, 359] on li "Information" at bounding box center [369, 366] width 625 height 15
